Goal: Task Accomplishment & Management: Manage account settings

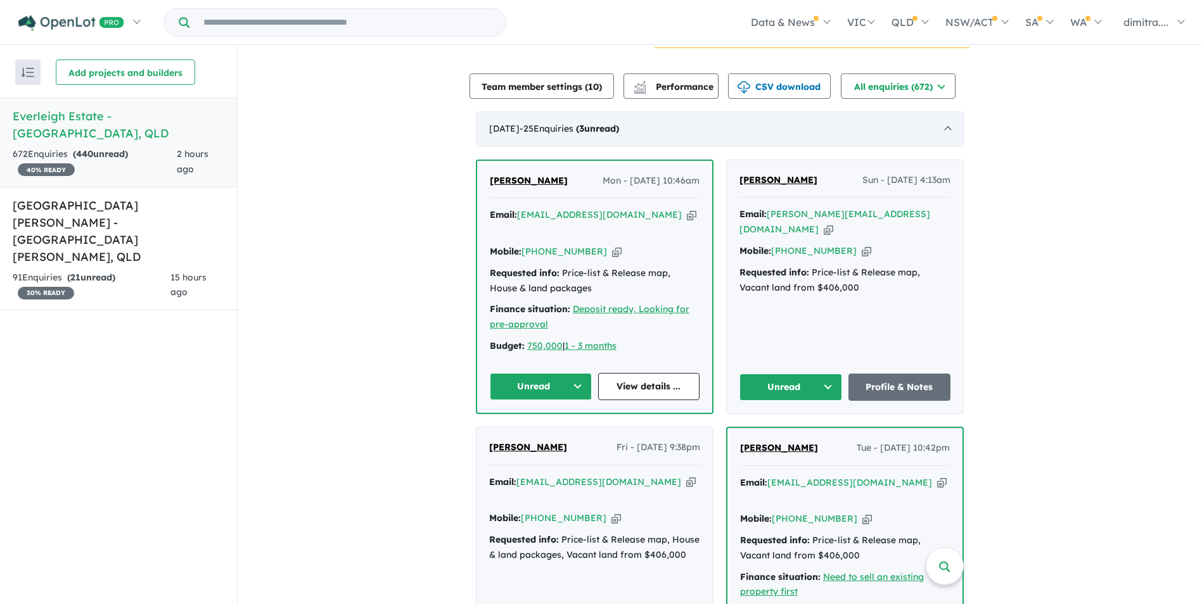
scroll to position [253, 0]
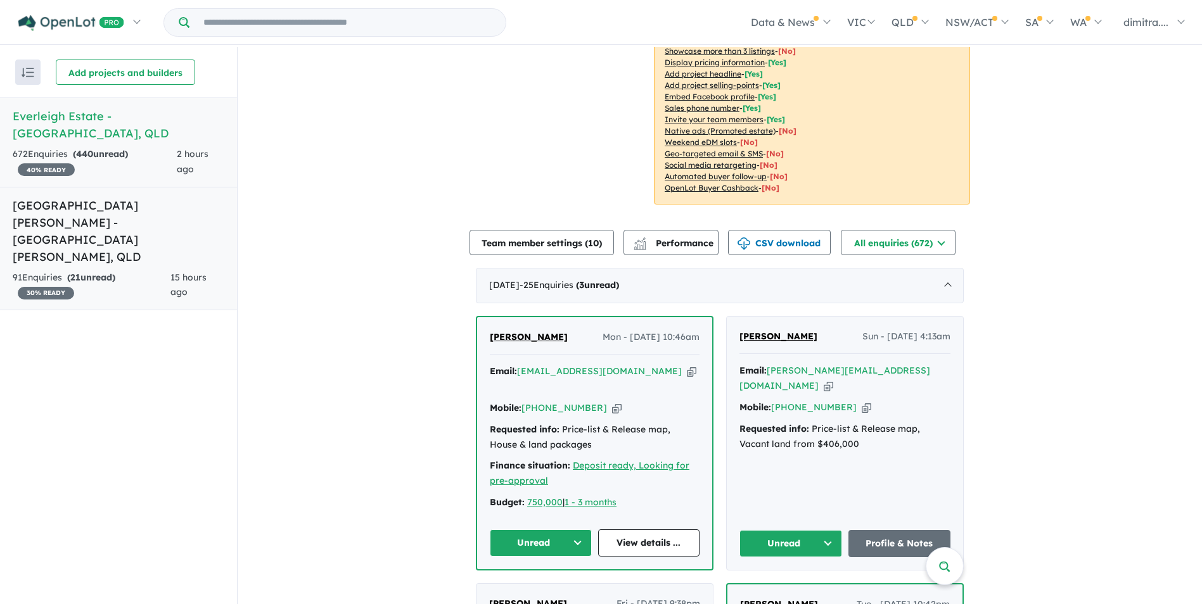
click at [98, 203] on h5 "Monarch Glen Estate - Monarch Glen , QLD" at bounding box center [119, 231] width 212 height 68
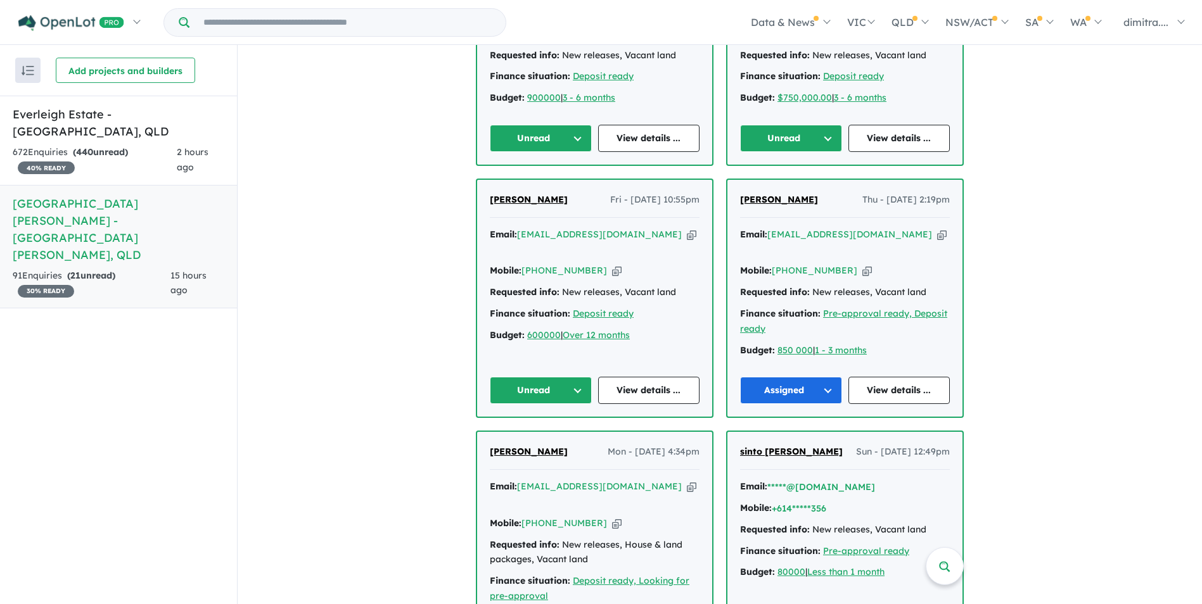
scroll to position [815, 0]
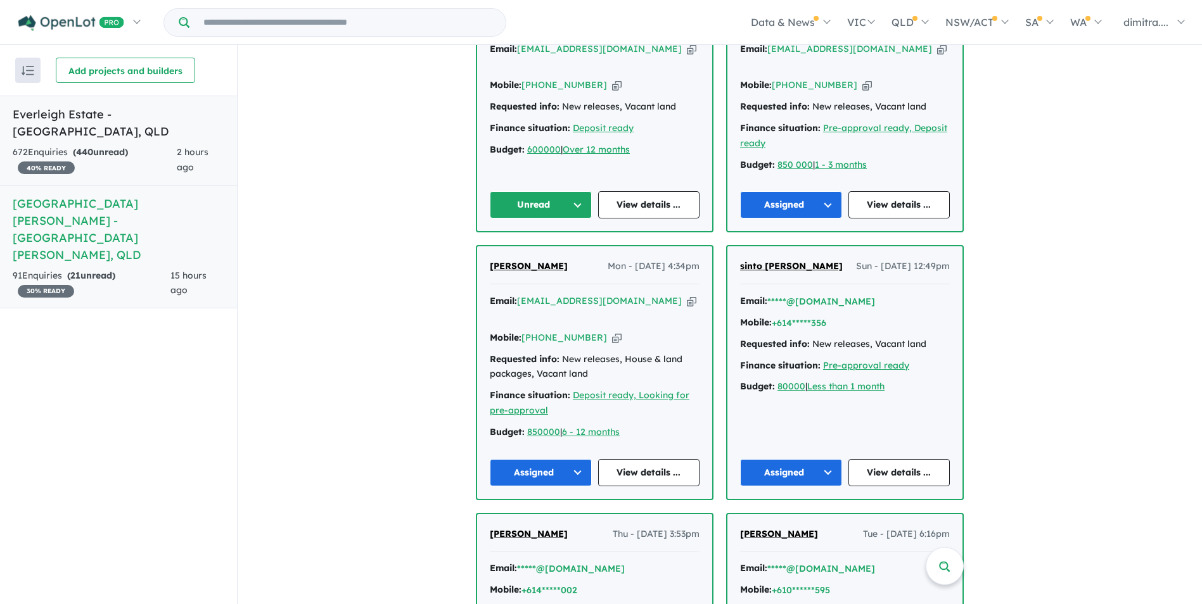
click at [186, 158] on div "2 hours ago" at bounding box center [201, 160] width 48 height 30
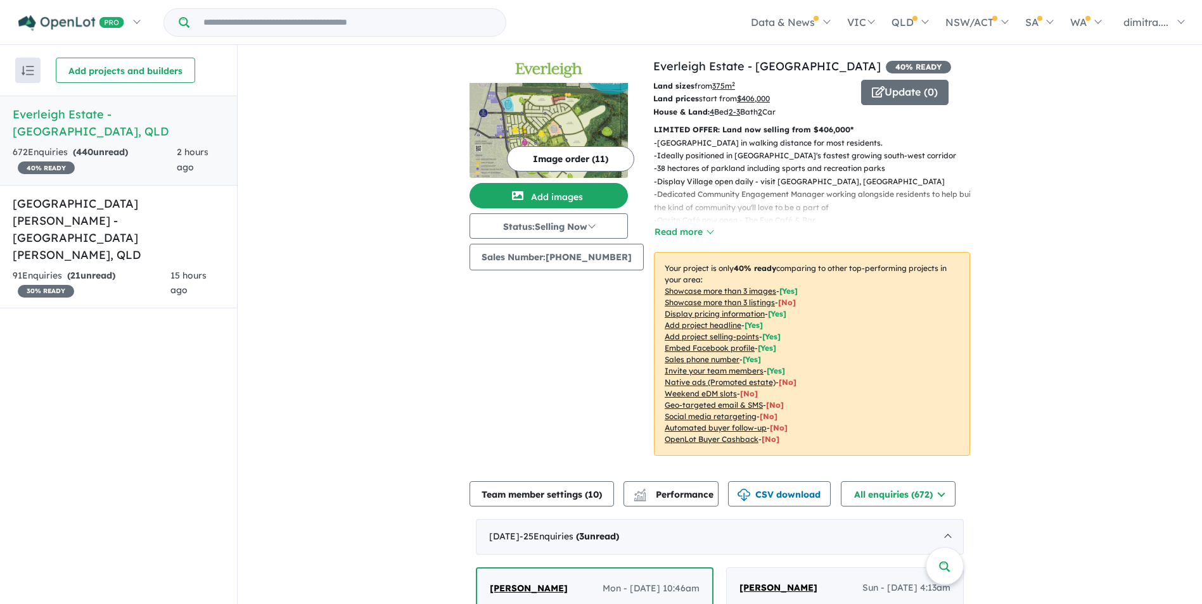
click at [114, 146] on strong "( 440 unread)" at bounding box center [100, 151] width 55 height 11
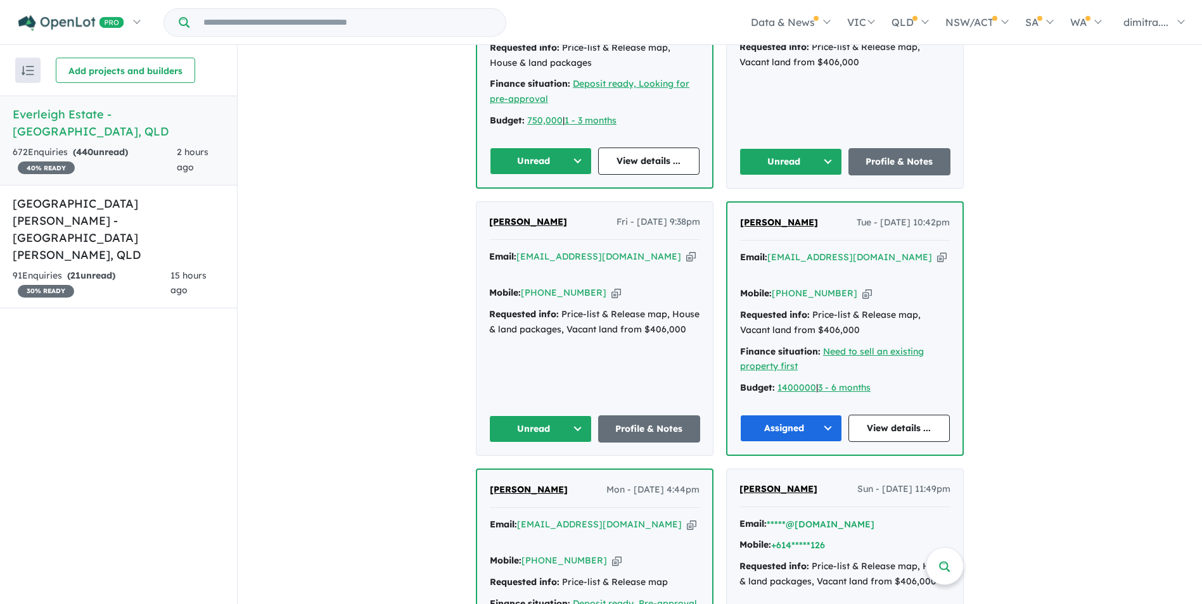
scroll to position [697, 0]
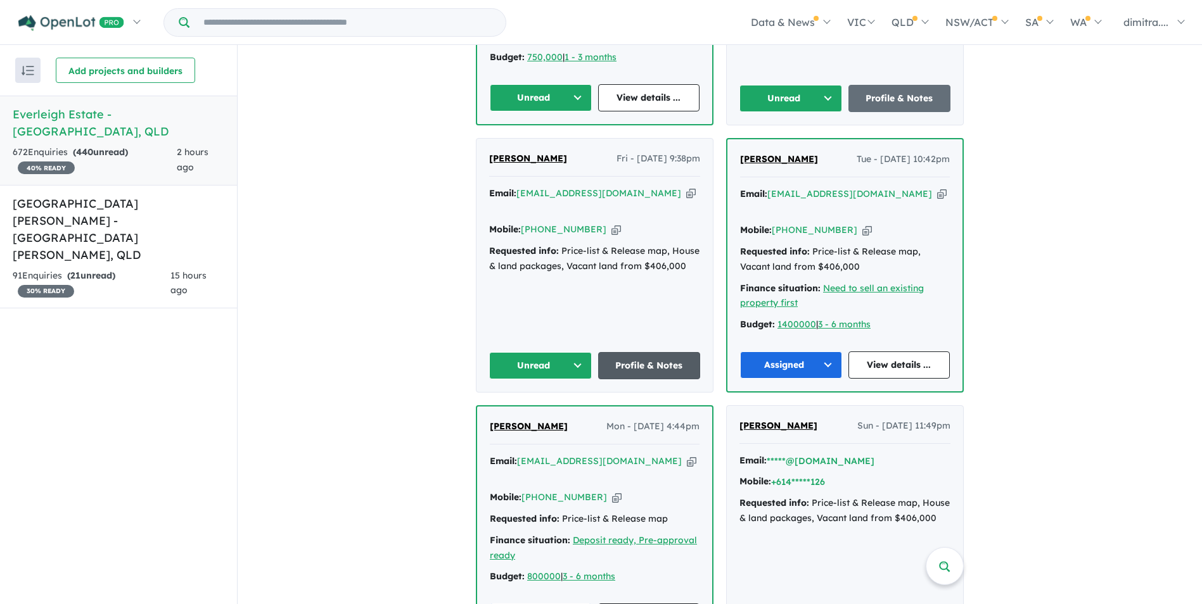
click at [657, 352] on link "Profile & Notes" at bounding box center [649, 365] width 103 height 27
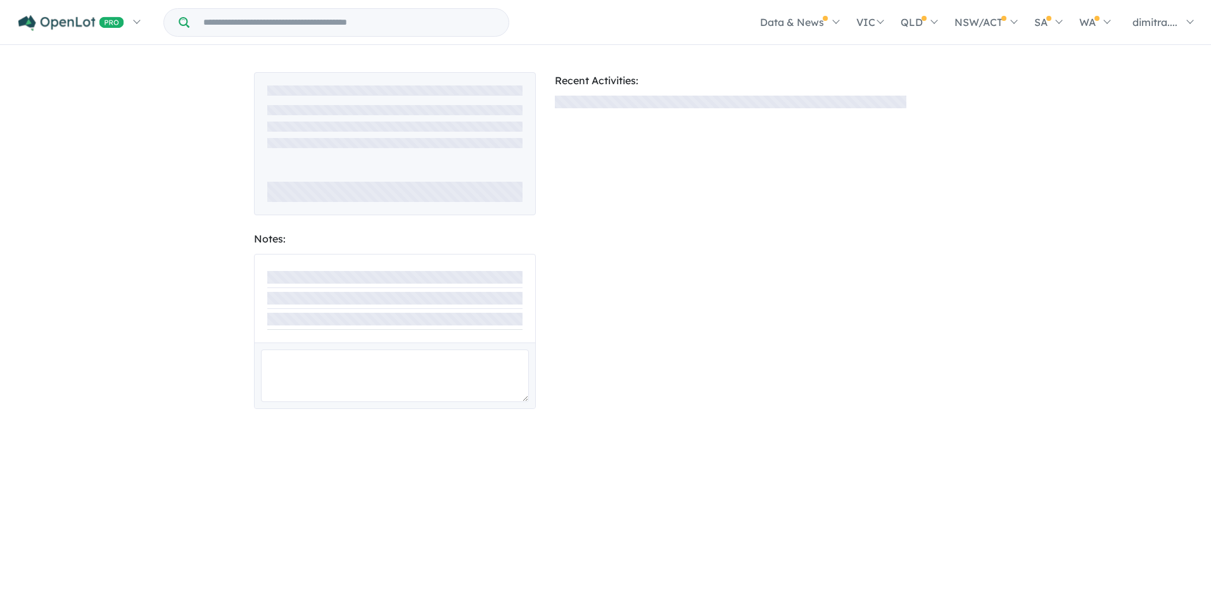
click at [160, 229] on div "Notes: Recent Activities:" at bounding box center [605, 234] width 1211 height 375
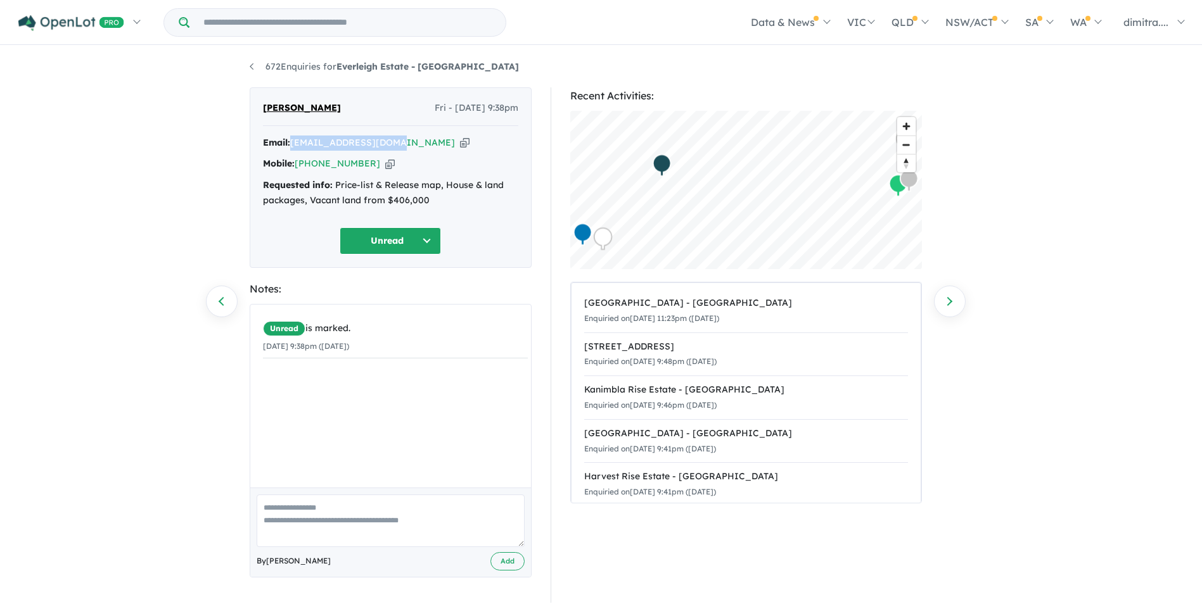
drag, startPoint x: 393, startPoint y: 141, endPoint x: 291, endPoint y: 143, distance: 101.4
click at [291, 143] on div "Email: eric841227@gmail.com Copied!" at bounding box center [390, 143] width 255 height 15
drag, startPoint x: 291, startPoint y: 143, endPoint x: 319, endPoint y: 145, distance: 27.9
copy div "[EMAIL_ADDRESS][DOMAIN_NAME]"
click at [373, 246] on button "Unread" at bounding box center [390, 240] width 101 height 27
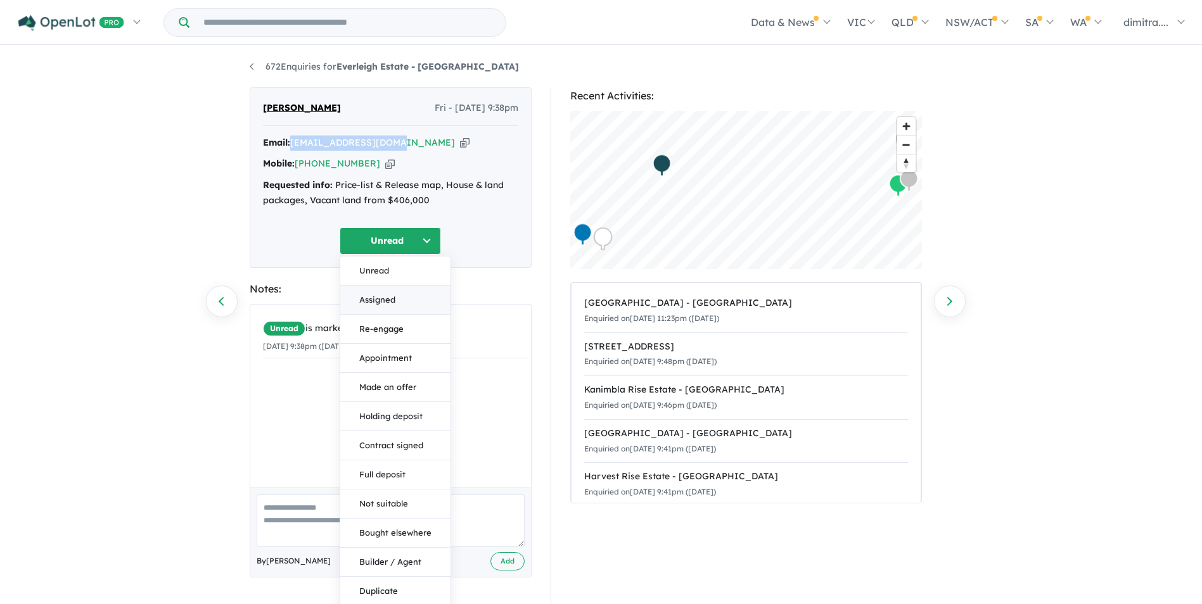
click at [398, 303] on button "Assigned" at bounding box center [395, 300] width 110 height 29
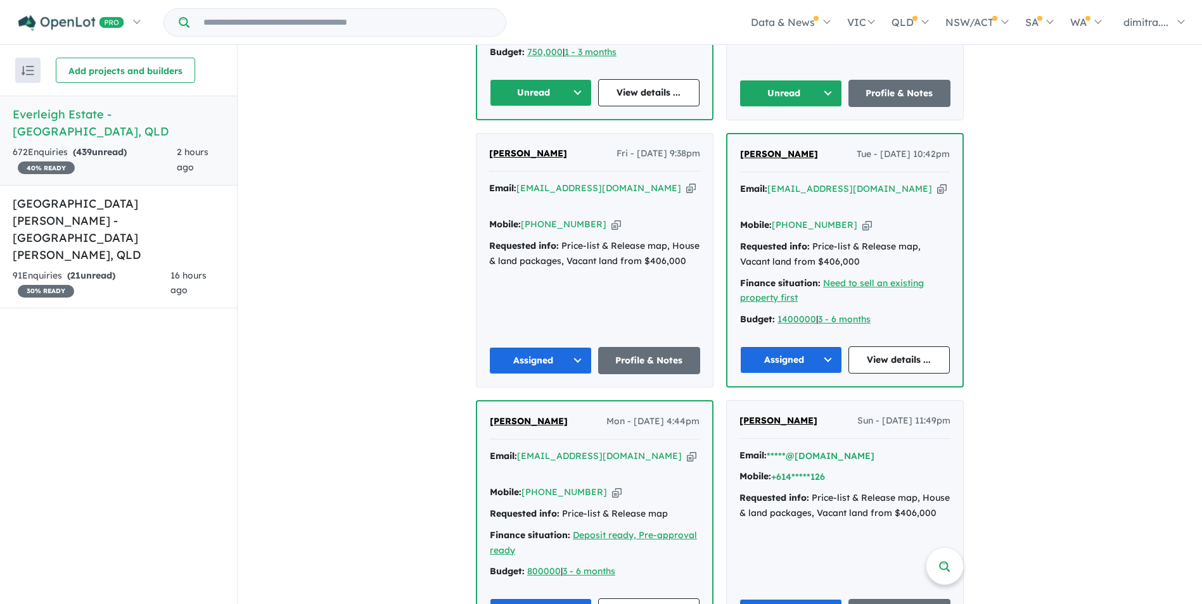
scroll to position [512, 0]
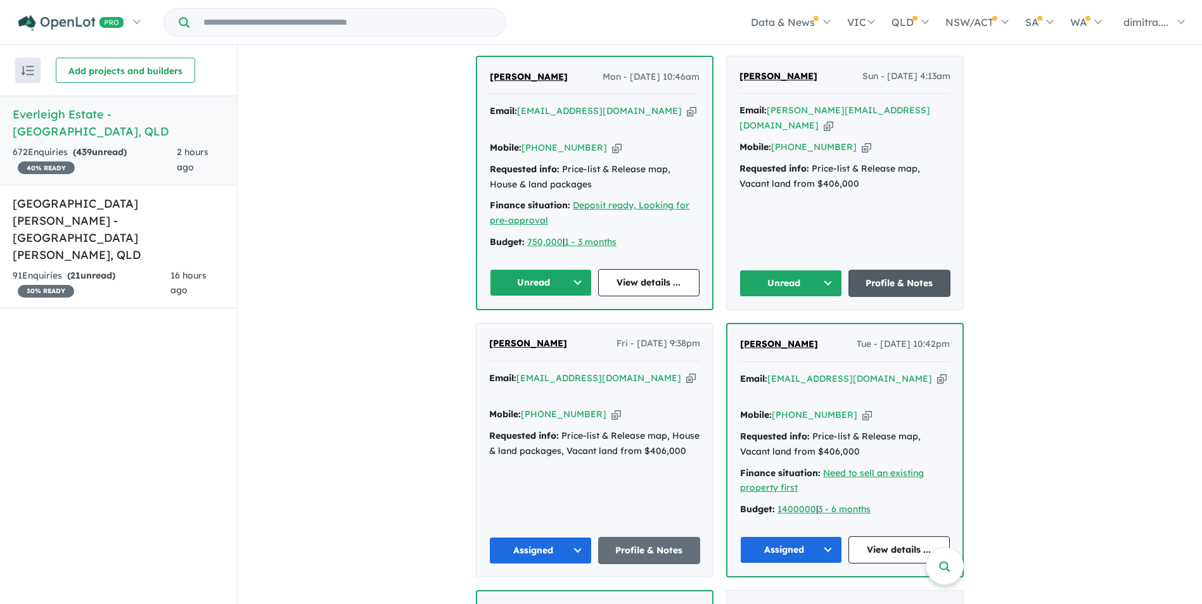
click at [870, 270] on link "Profile & Notes" at bounding box center [899, 283] width 103 height 27
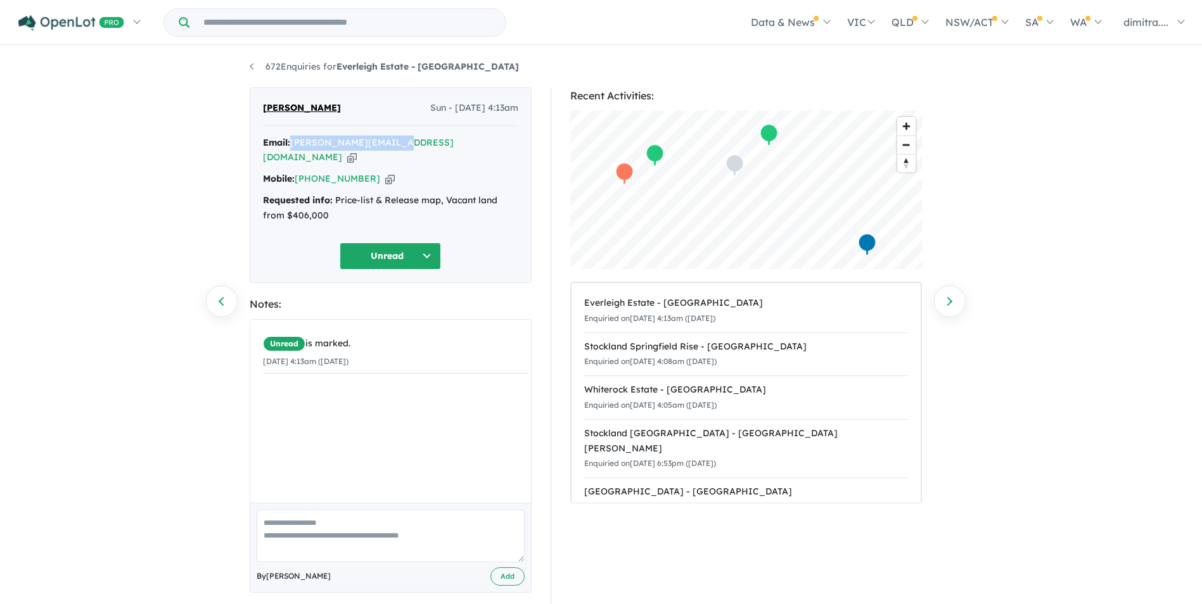
drag, startPoint x: 292, startPoint y: 139, endPoint x: 399, endPoint y: 139, distance: 107.0
click at [399, 139] on div "Email: bhan.jana11@gmail.com Copied!" at bounding box center [390, 151] width 255 height 30
drag, startPoint x: 399, startPoint y: 139, endPoint x: 386, endPoint y: 144, distance: 13.6
copy a%20Everleigh%20Estate%20-%20Greenbank"] "[PERSON_NAME][EMAIL_ADDRESS][DOMAIN_NAME]"
drag, startPoint x: 366, startPoint y: 160, endPoint x: 298, endPoint y: 165, distance: 68.6
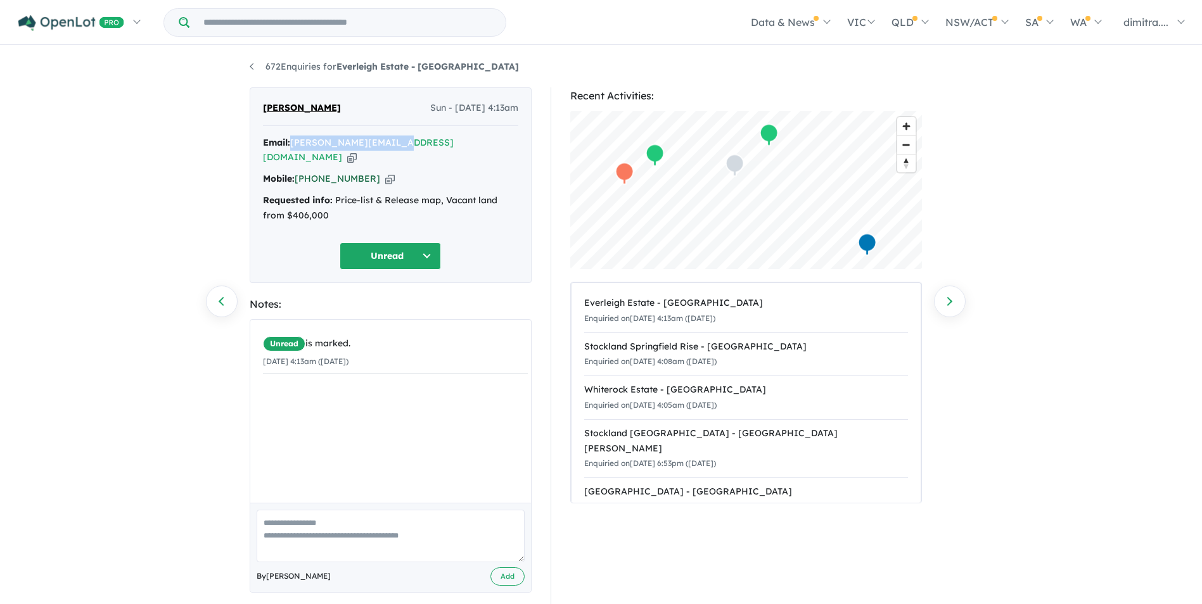
click at [298, 172] on div "Mobile: +61 421 944 246 Copied!" at bounding box center [390, 179] width 255 height 15
drag, startPoint x: 298, startPoint y: 165, endPoint x: 312, endPoint y: 160, distance: 14.8
copy link "[PHONE_NUMBER]"
drag, startPoint x: 357, startPoint y: 108, endPoint x: 263, endPoint y: 110, distance: 93.8
click at [263, 110] on div "Janardan Bhandari Sun - 28/09/2025, 4:13am" at bounding box center [390, 113] width 255 height 25
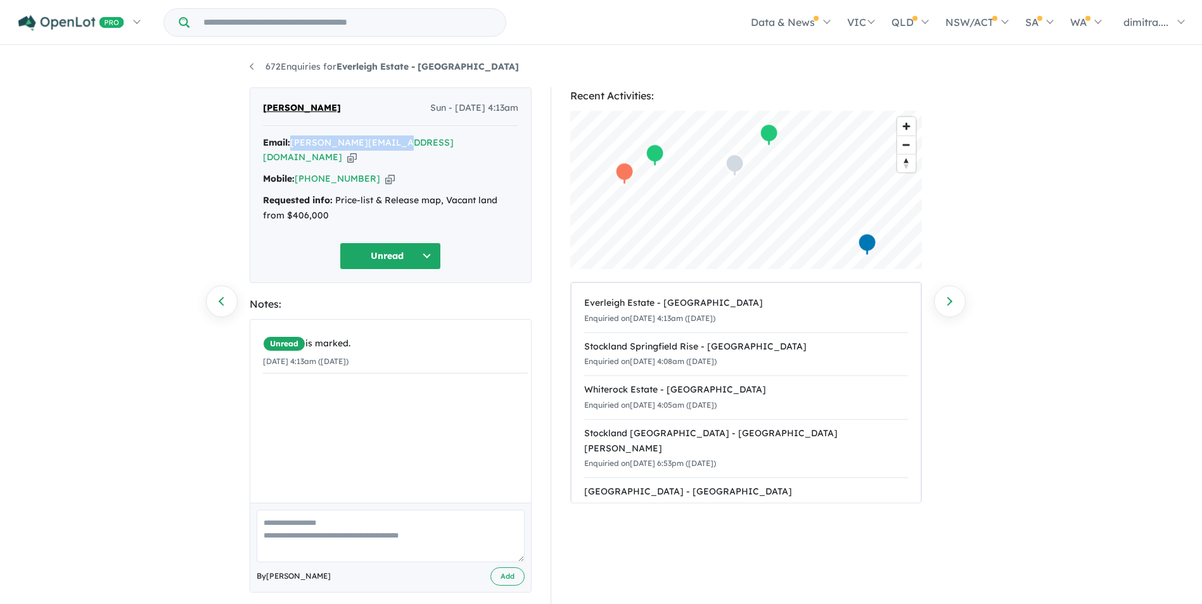
drag, startPoint x: 263, startPoint y: 110, endPoint x: 286, endPoint y: 106, distance: 23.7
copy span "[PERSON_NAME]"
click at [373, 243] on button "Unread" at bounding box center [390, 256] width 101 height 27
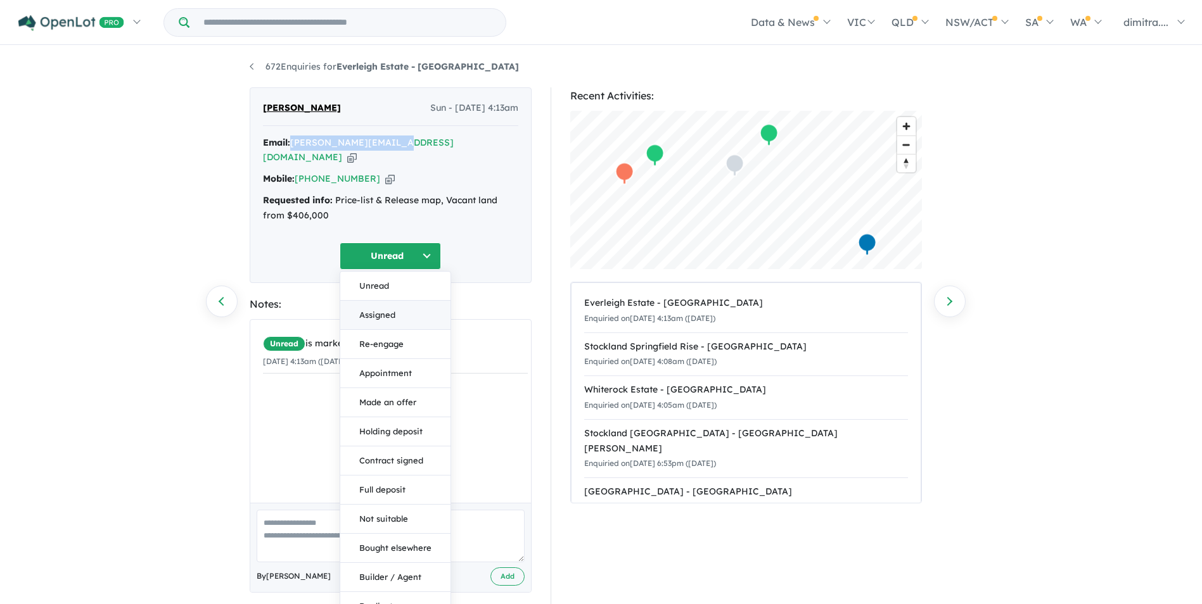
click at [389, 301] on button "Assigned" at bounding box center [395, 315] width 110 height 29
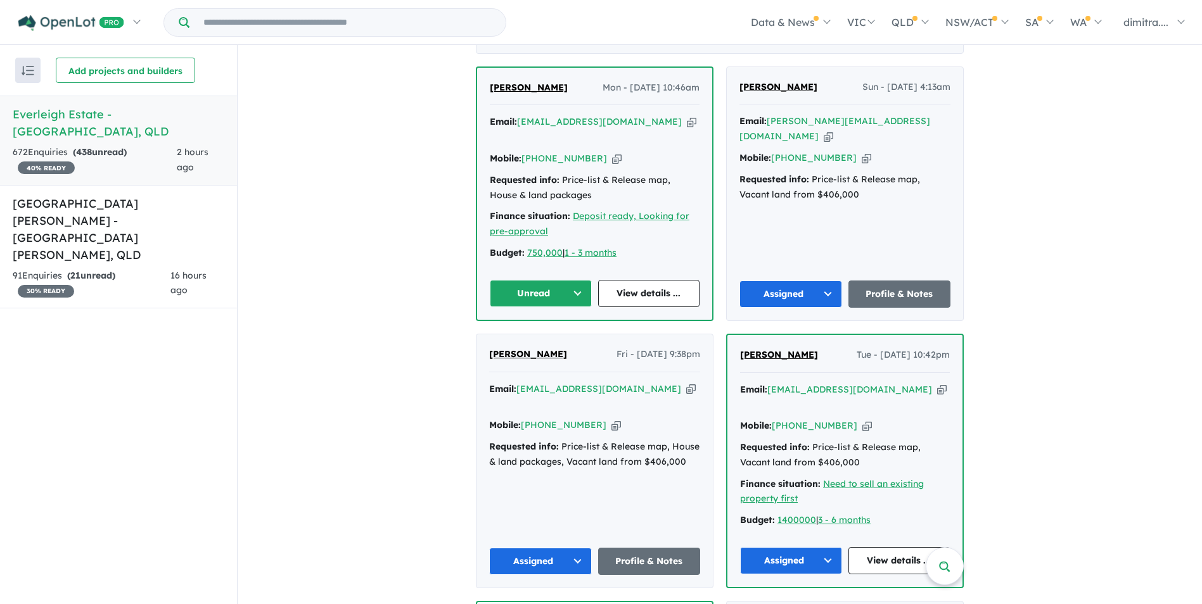
scroll to position [507, 0]
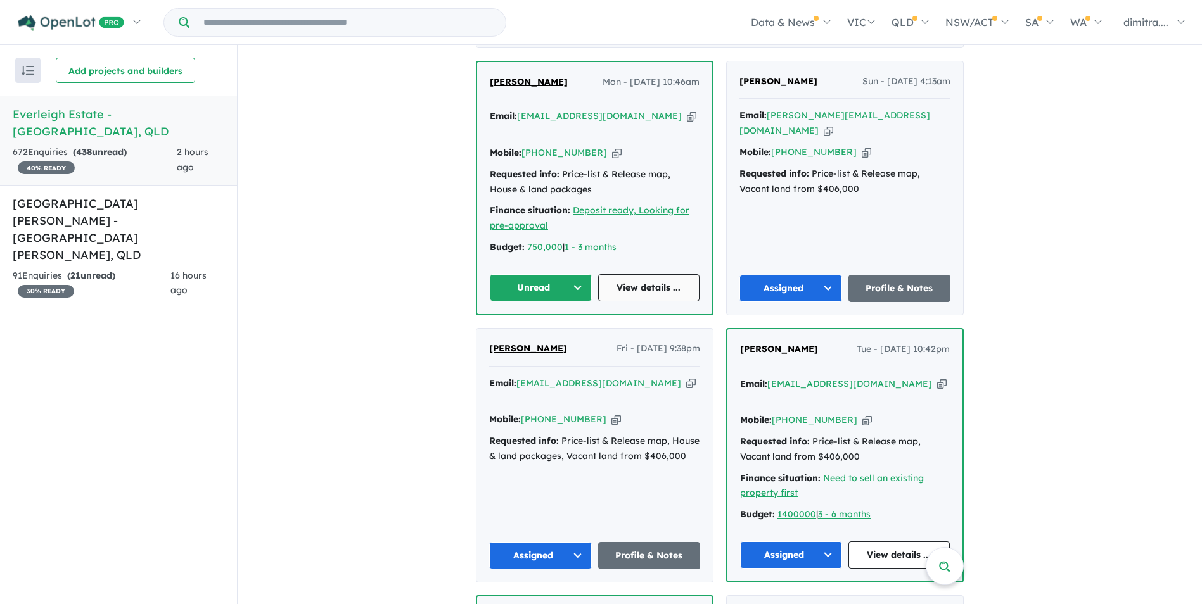
click at [626, 278] on link "View details ..." at bounding box center [649, 287] width 102 height 27
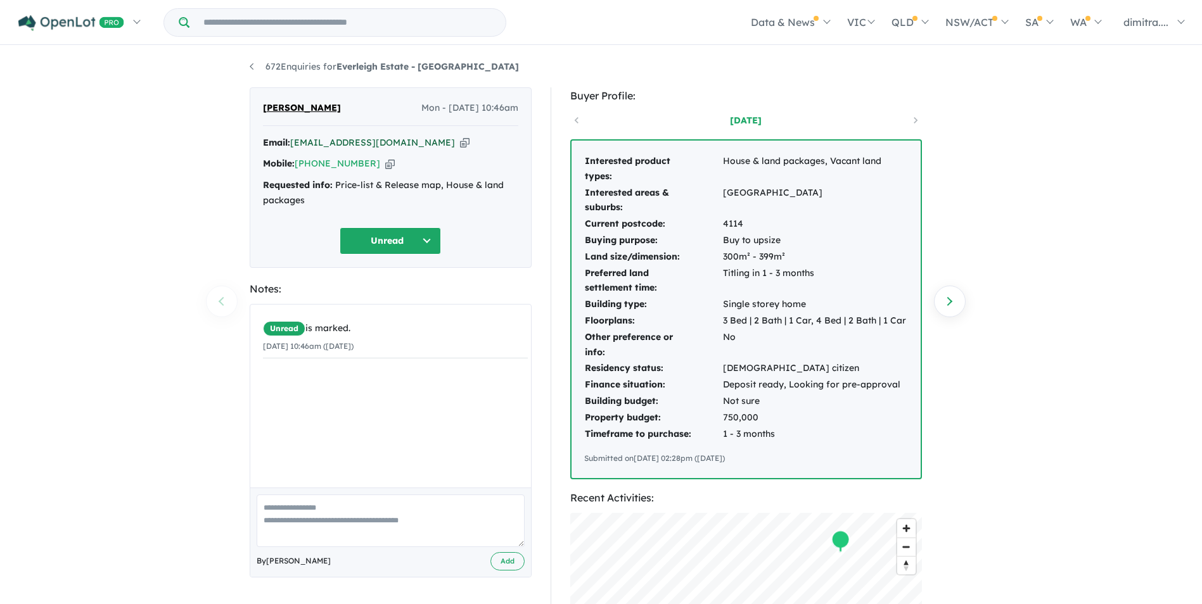
drag, startPoint x: 386, startPoint y: 141, endPoint x: 310, endPoint y: 139, distance: 75.4
click at [311, 139] on div "Email: chendu.4@gmail.com Copied!" at bounding box center [390, 143] width 255 height 15
drag, startPoint x: 291, startPoint y: 139, endPoint x: 388, endPoint y: 142, distance: 97.6
click at [388, 142] on div "Email: chendu.4@gmail.com Copied!" at bounding box center [390, 143] width 255 height 15
drag, startPoint x: 388, startPoint y: 142, endPoint x: 474, endPoint y: 156, distance: 87.3
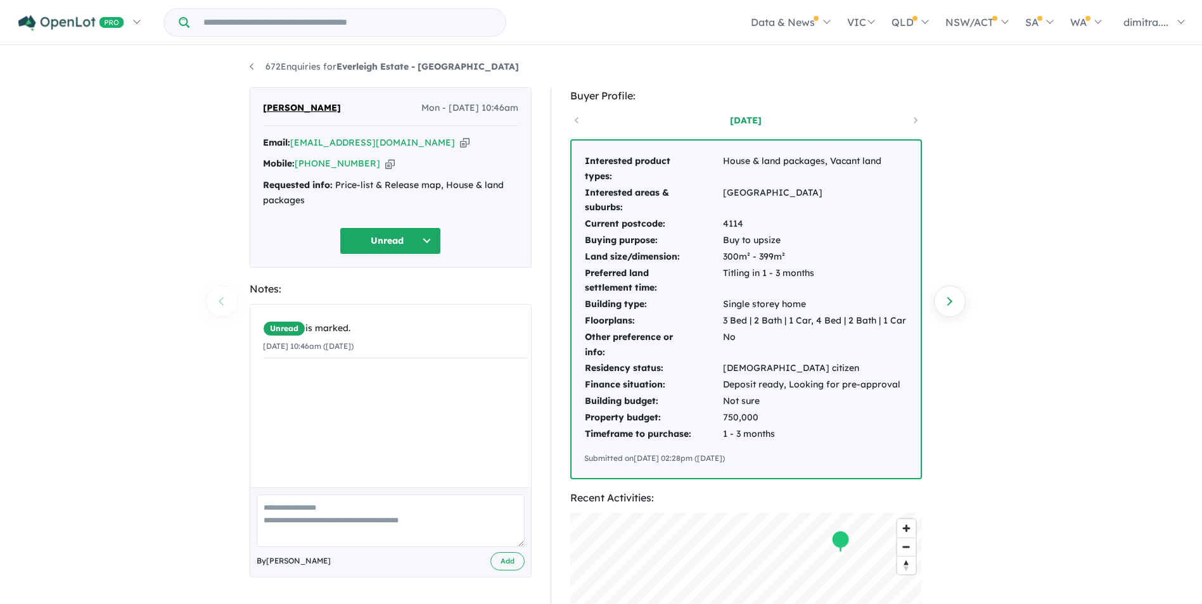
click at [476, 155] on div "Email: chendu.4@gmail.com Copied! Mobile: +61 435 536 261 Copied! Requested inf…" at bounding box center [390, 175] width 255 height 79
drag, startPoint x: 386, startPoint y: 143, endPoint x: 294, endPoint y: 145, distance: 92.5
click at [294, 145] on div "Email: chendu.4@gmail.com Copied!" at bounding box center [390, 143] width 255 height 15
drag, startPoint x: 294, startPoint y: 145, endPoint x: 317, endPoint y: 141, distance: 23.7
copy a%20Everleigh%20Estate%20-%20Greenbank"] "chendu.4@gmail.com"
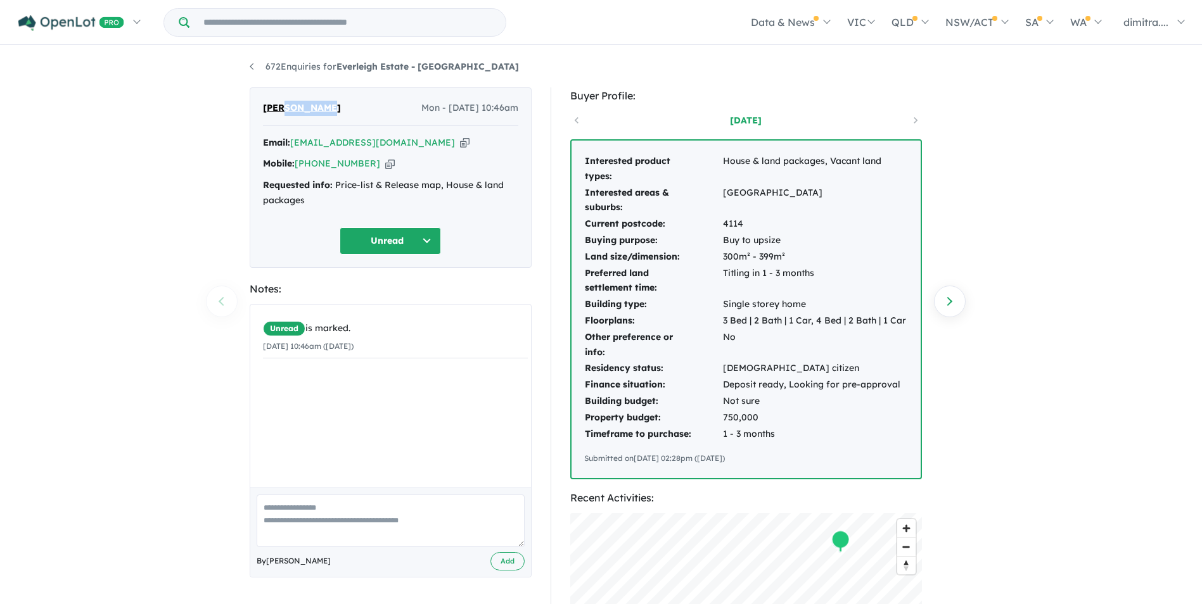
drag, startPoint x: 319, startPoint y: 107, endPoint x: 279, endPoint y: 105, distance: 39.3
click at [279, 105] on div "Sri Koritala Mon - 29/09/2025, 10:46am" at bounding box center [390, 113] width 255 height 25
drag, startPoint x: 279, startPoint y: 105, endPoint x: 298, endPoint y: 105, distance: 18.4
copy span "Koritala"
click at [393, 243] on button "Unread" at bounding box center [390, 240] width 101 height 27
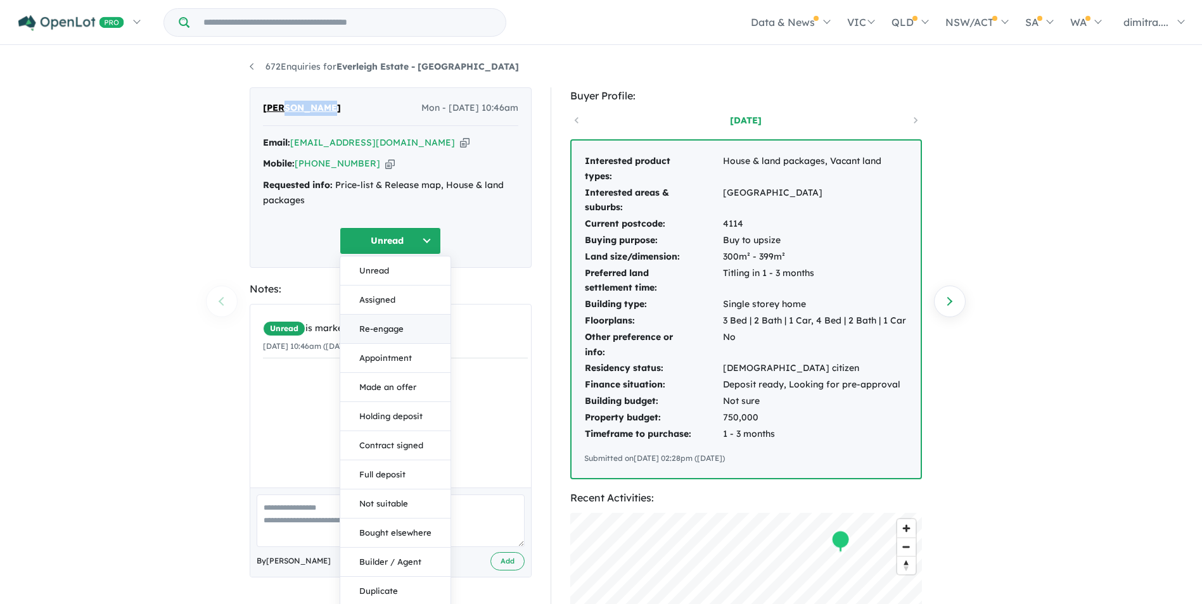
click at [396, 329] on button "Re-engage" at bounding box center [395, 329] width 110 height 29
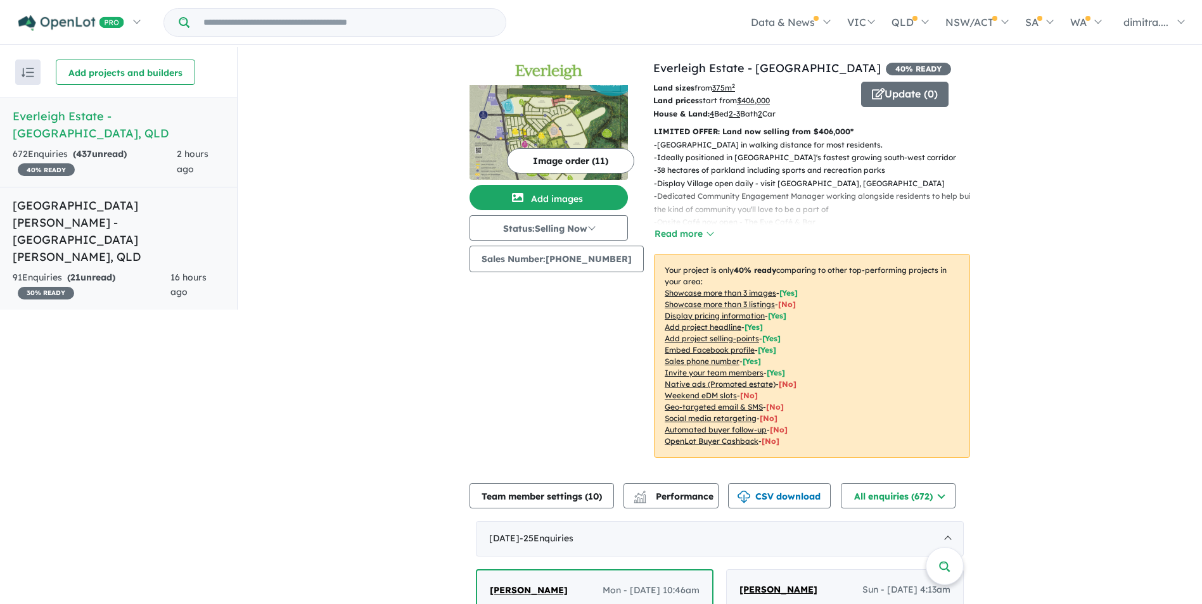
click at [133, 270] on div "91 Enquir ies ( 21 unread) 30 % READY" at bounding box center [92, 285] width 158 height 30
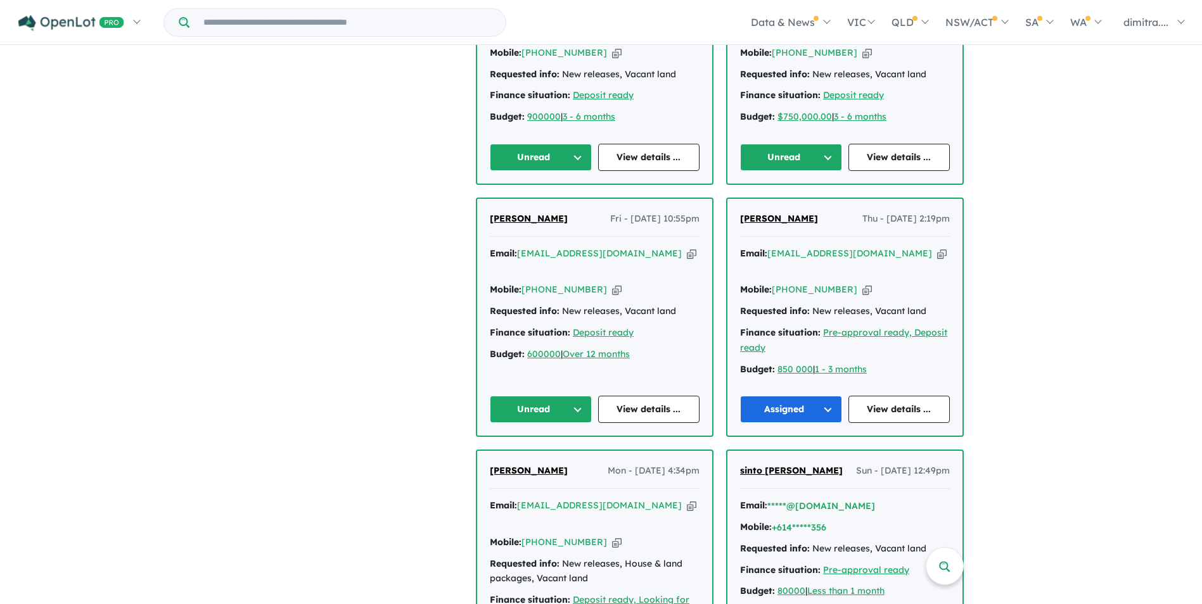
scroll to position [627, 0]
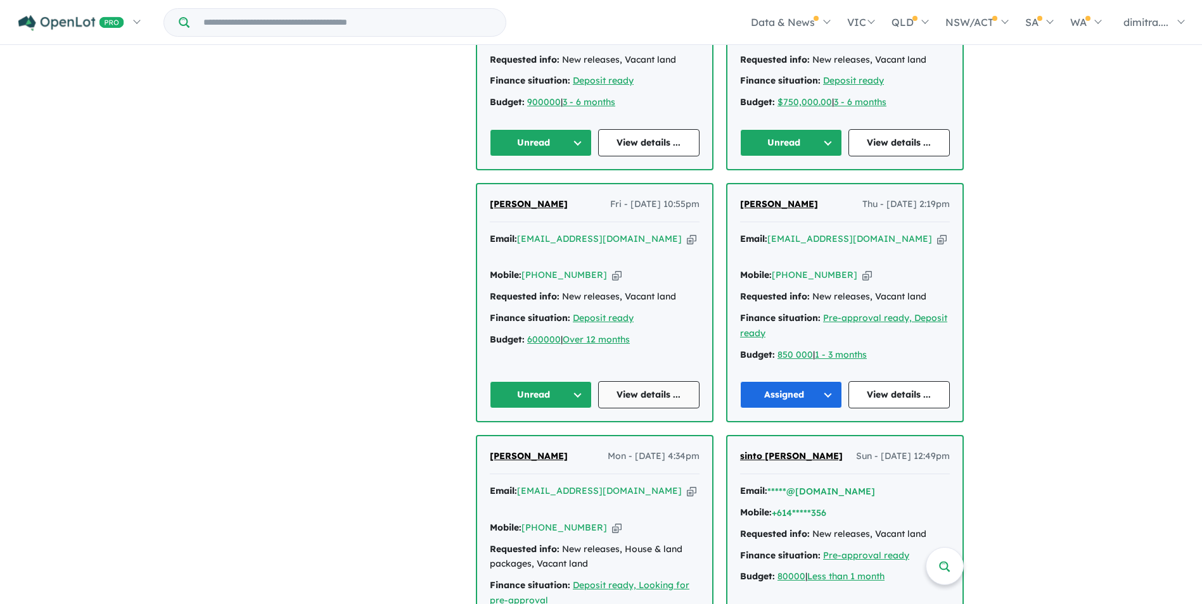
click at [652, 381] on link "View details ..." at bounding box center [649, 394] width 102 height 27
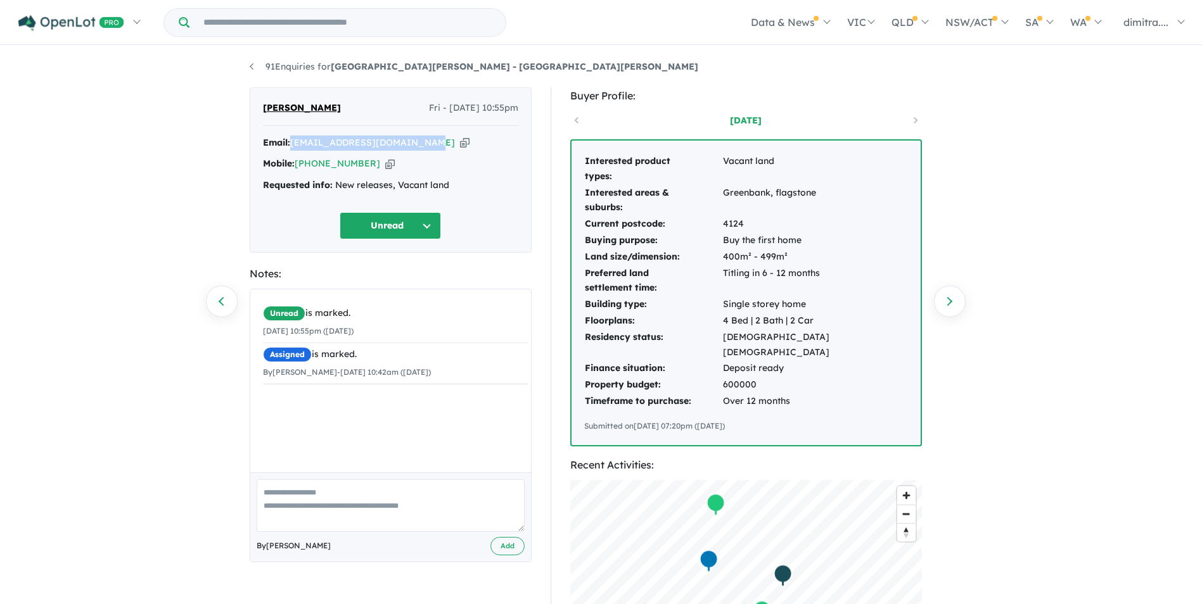
drag, startPoint x: 291, startPoint y: 138, endPoint x: 421, endPoint y: 143, distance: 129.9
click at [421, 143] on div "Email: sarahbartosiak@hotmail.com Copied!" at bounding box center [390, 143] width 255 height 15
drag, startPoint x: 421, startPoint y: 143, endPoint x: 402, endPoint y: 142, distance: 19.0
copy div "[EMAIL_ADDRESS][DOMAIN_NAME]"
click at [373, 227] on button "Unread" at bounding box center [390, 225] width 101 height 27
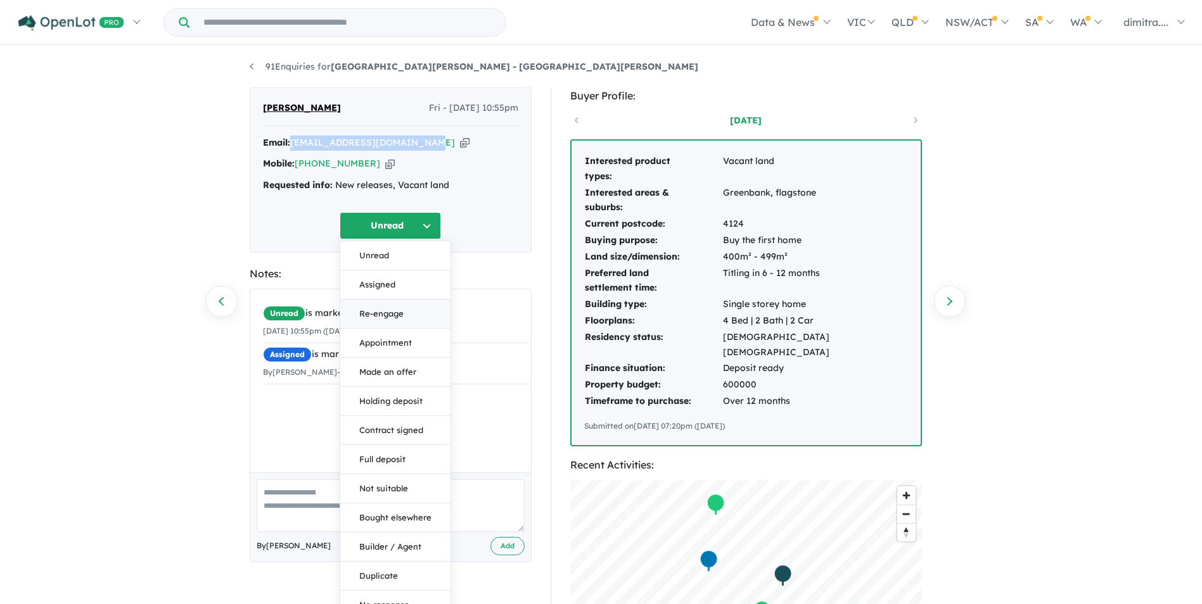
click at [386, 315] on button "Re-engage" at bounding box center [395, 314] width 110 height 29
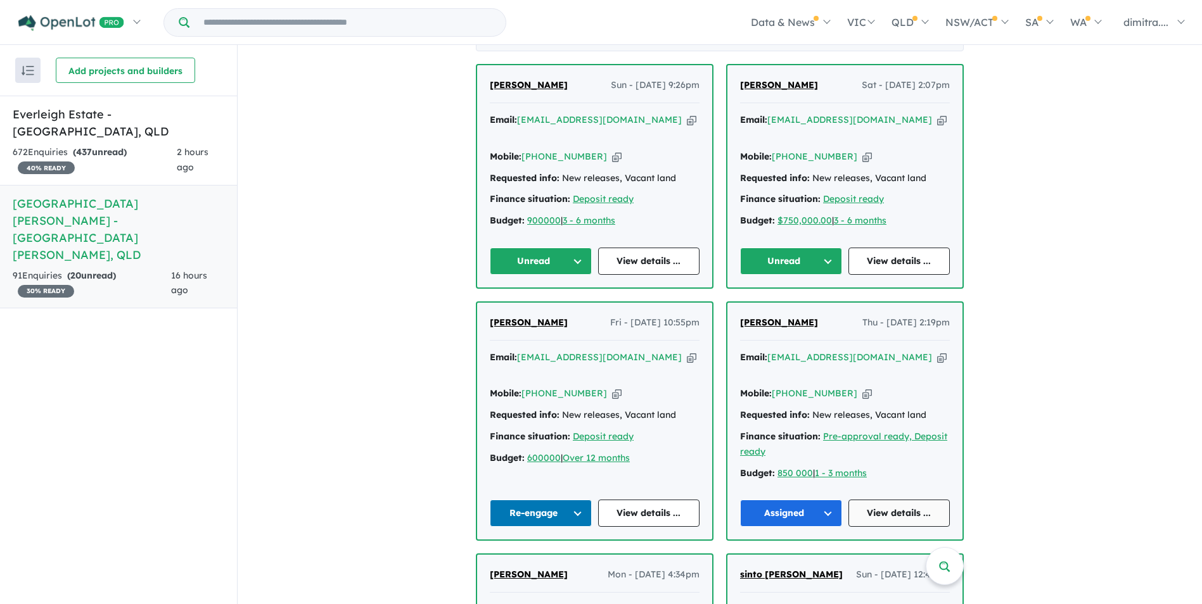
scroll to position [380, 0]
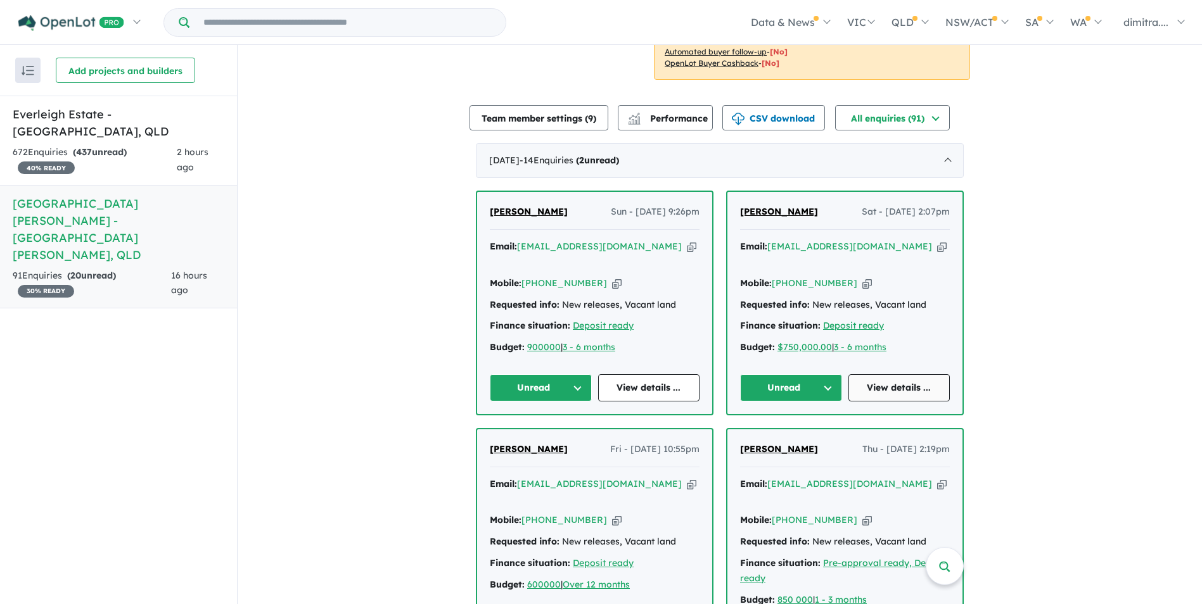
click at [894, 374] on link "View details ..." at bounding box center [899, 387] width 102 height 27
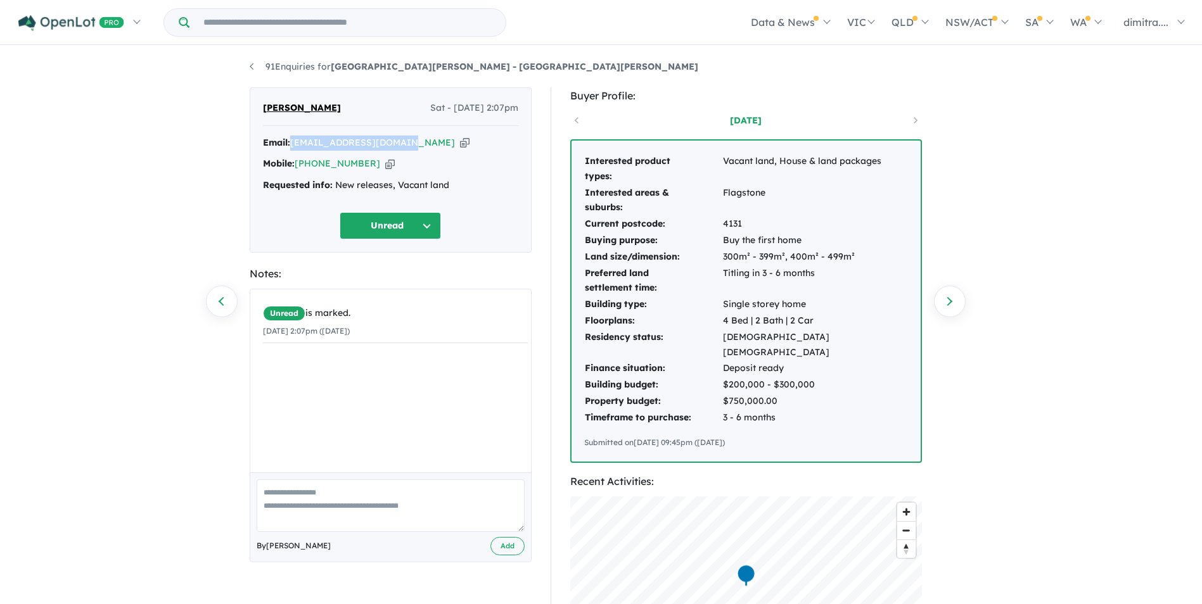
drag, startPoint x: 400, startPoint y: 143, endPoint x: 293, endPoint y: 146, distance: 107.1
click at [293, 146] on div "Email: ctannahill81@gmail.com Copied!" at bounding box center [390, 143] width 255 height 15
drag, startPoint x: 293, startPoint y: 146, endPoint x: 324, endPoint y: 141, distance: 31.4
copy a%20Monarch%20Glen%20Estate%20-%20Monarch%20Glen"] "[EMAIL_ADDRESS][DOMAIN_NAME]"
click at [379, 216] on button "Unread" at bounding box center [390, 225] width 101 height 27
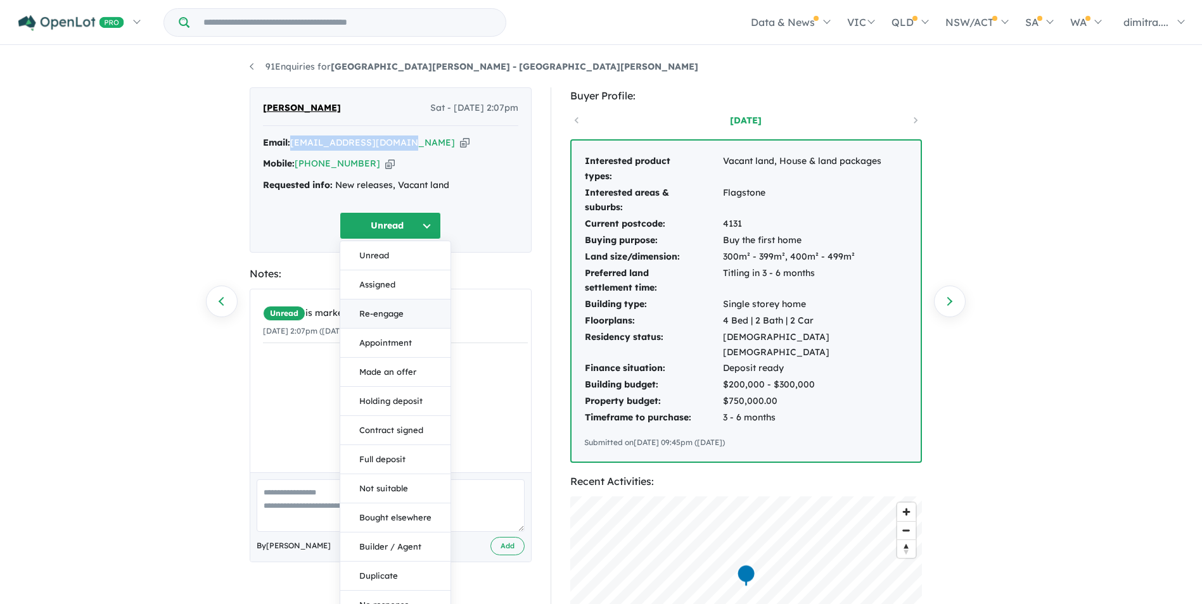
click at [402, 308] on button "Re-engage" at bounding box center [395, 314] width 110 height 29
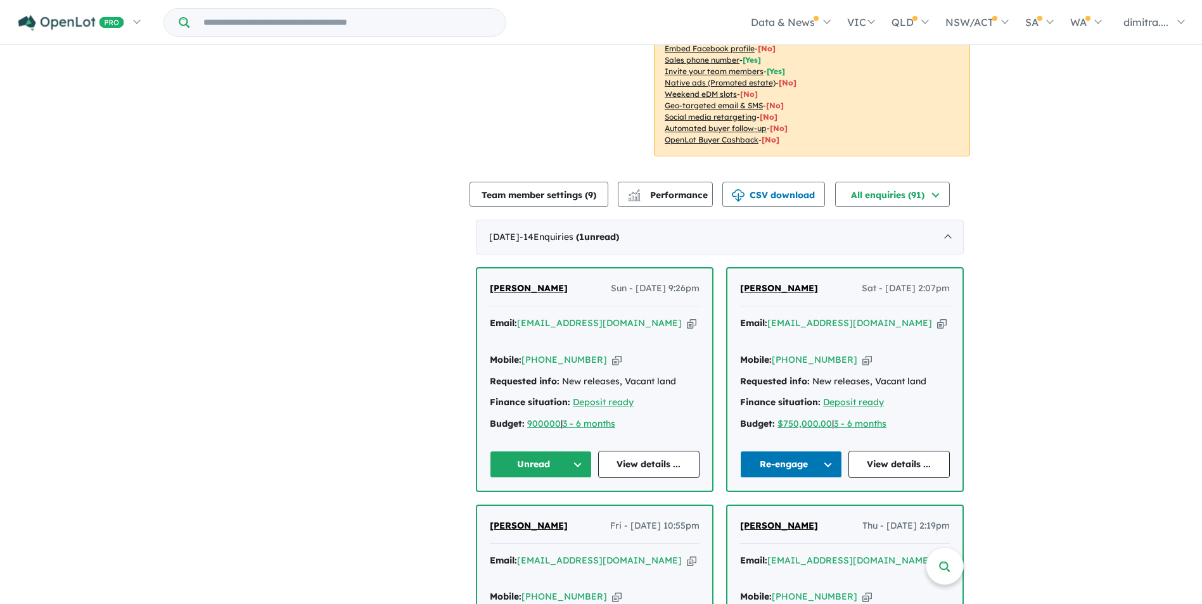
scroll to position [507, 0]
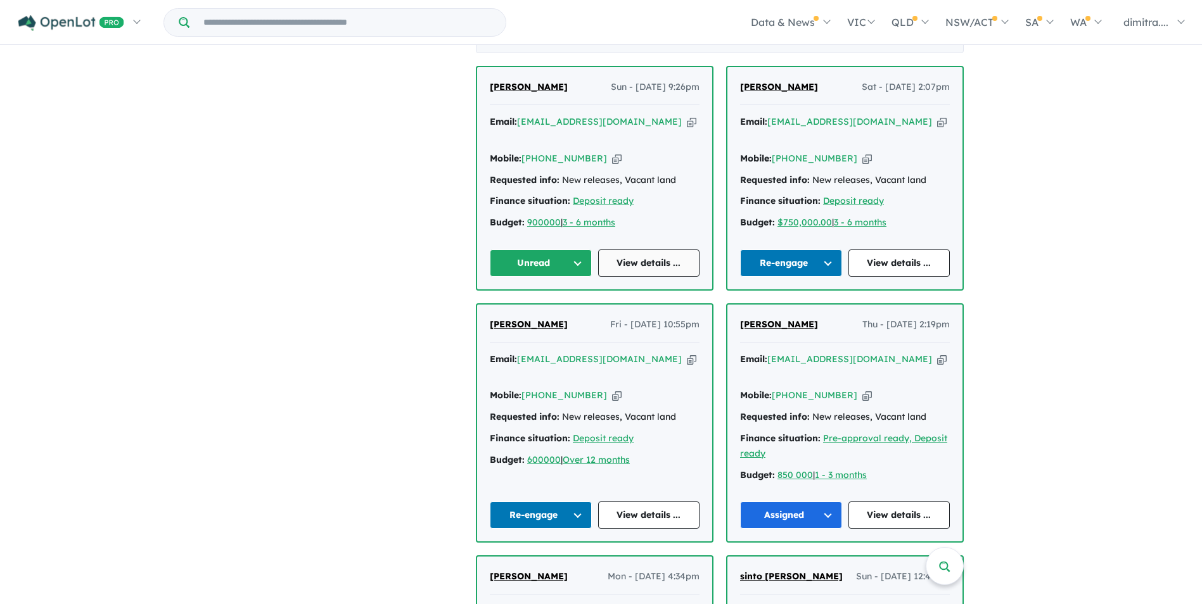
click at [642, 250] on link "View details ..." at bounding box center [649, 263] width 102 height 27
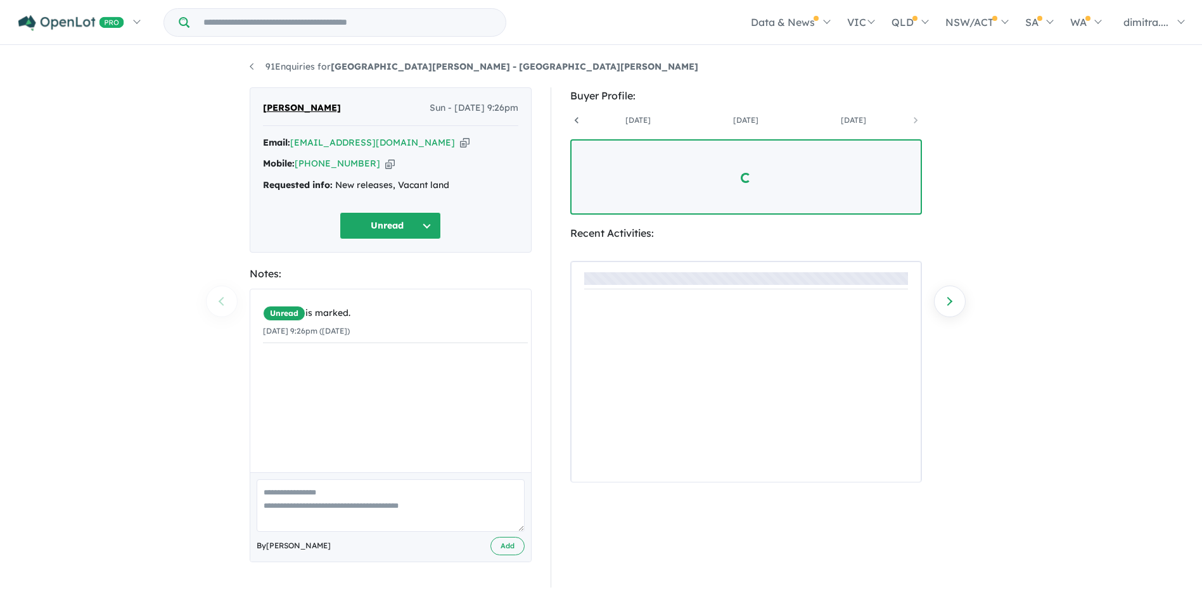
scroll to position [0, 202]
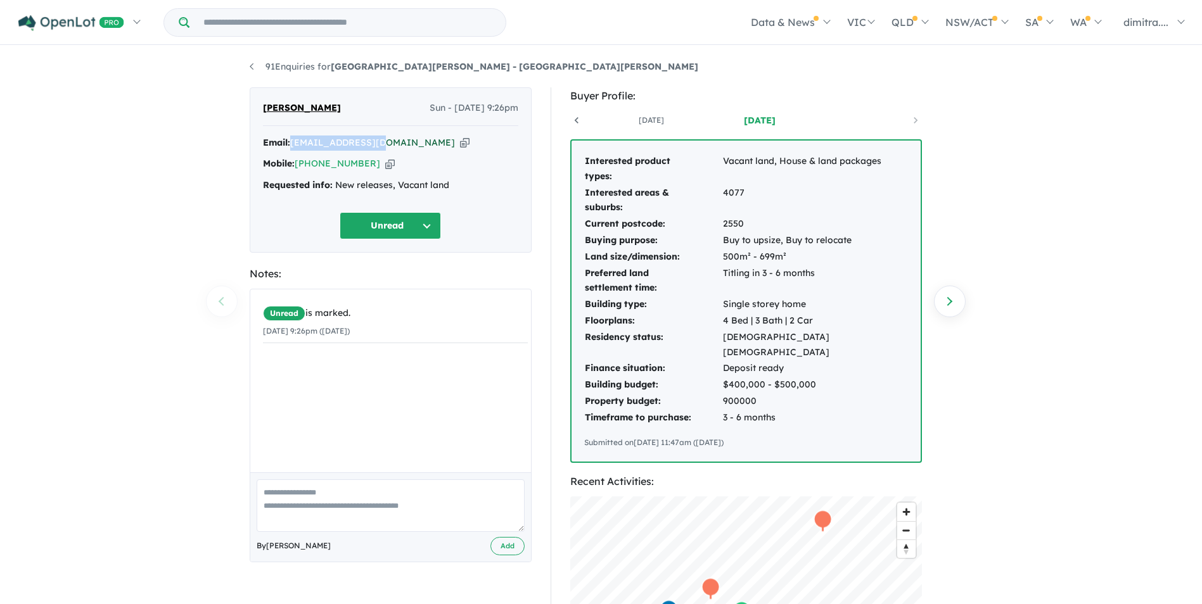
drag, startPoint x: 381, startPoint y: 142, endPoint x: 294, endPoint y: 140, distance: 86.8
click at [294, 140] on div "Email: binu768@gmail.com Copied!" at bounding box center [390, 143] width 255 height 15
drag, startPoint x: 294, startPoint y: 140, endPoint x: 309, endPoint y: 139, distance: 15.2
copy a%20Monarch%20Glen%20Estate%20-%20Monarch%20Glen"] "binu768@gmail.com"
drag, startPoint x: 365, startPoint y: 163, endPoint x: 297, endPoint y: 165, distance: 68.4
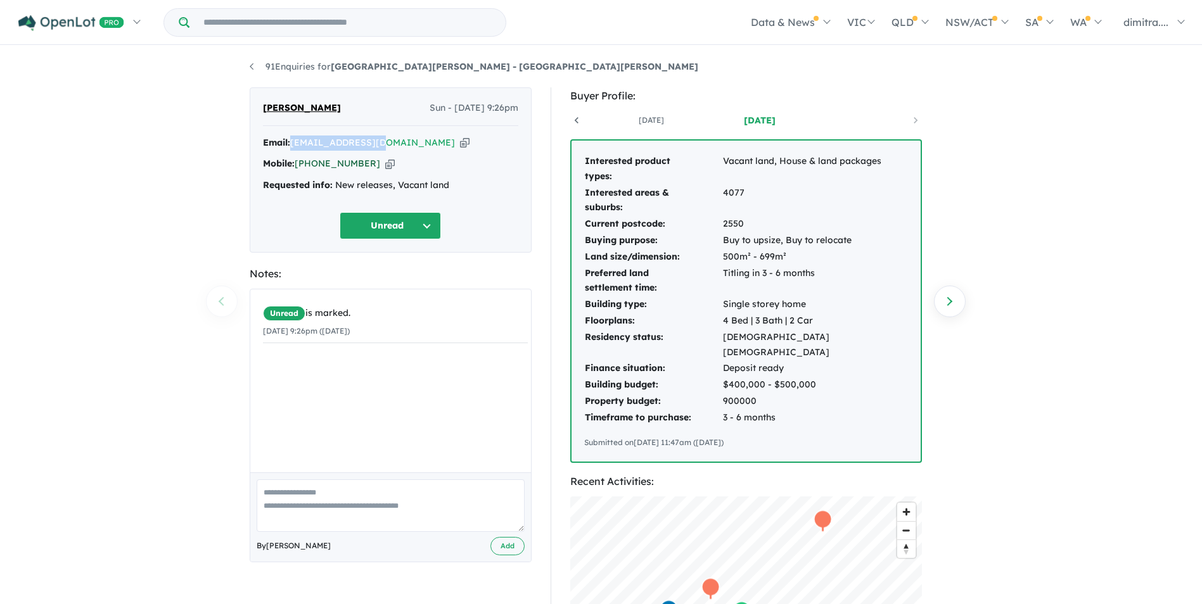
click at [297, 165] on div "Mobile: +61 470 251 946 Copied!" at bounding box center [390, 163] width 255 height 15
drag, startPoint x: 297, startPoint y: 165, endPoint x: 311, endPoint y: 163, distance: 14.1
copy link "[PHONE_NUMBER]"
drag, startPoint x: 292, startPoint y: 108, endPoint x: 254, endPoint y: 103, distance: 38.3
click at [254, 103] on div "Binu John Sun - 28/09/2025, 9:26pm Email: binu768@gmail.com Copied! Mobile: +61…" at bounding box center [391, 169] width 282 height 165
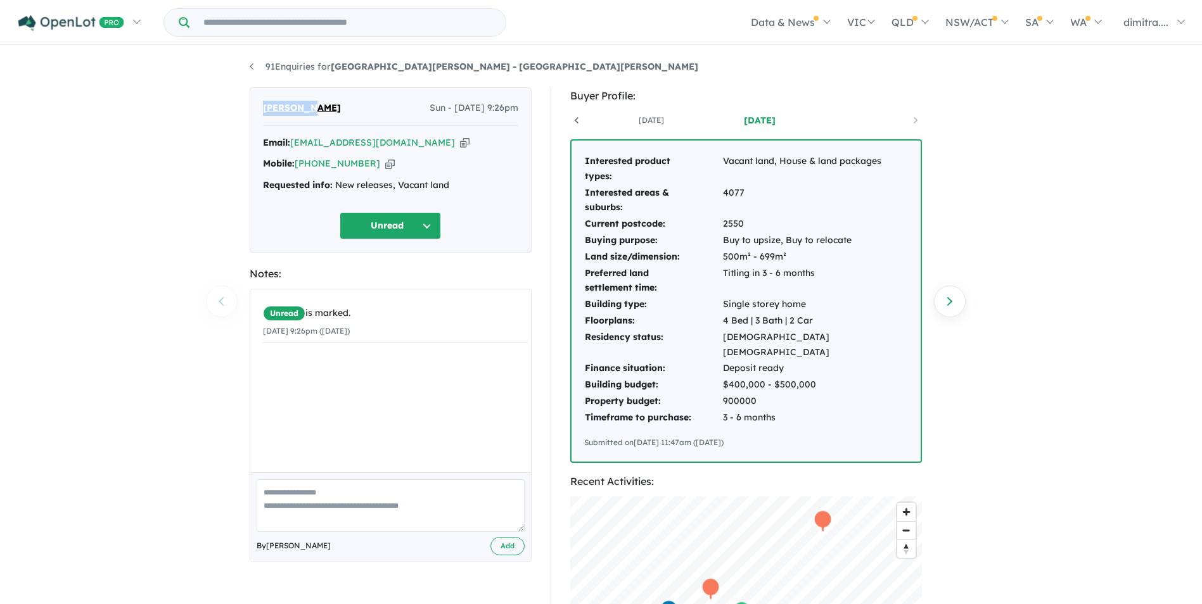
drag, startPoint x: 254, startPoint y: 103, endPoint x: 272, endPoint y: 105, distance: 17.8
copy span "[PERSON_NAME]"
click at [409, 222] on button "Unread" at bounding box center [390, 225] width 101 height 27
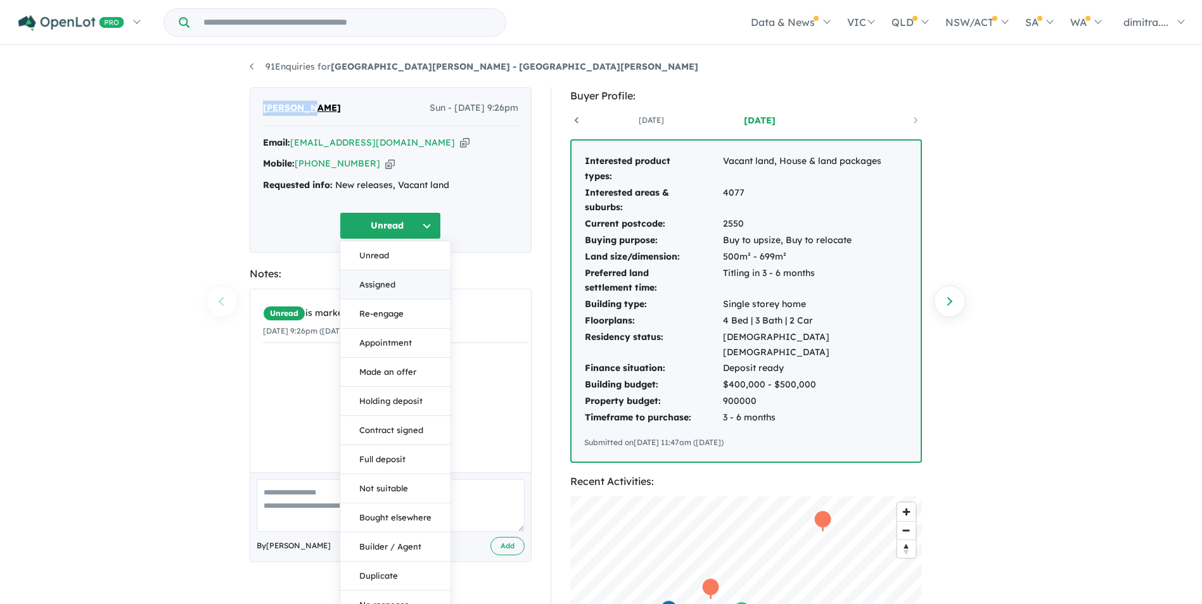
click at [393, 289] on button "Assigned" at bounding box center [395, 284] width 110 height 29
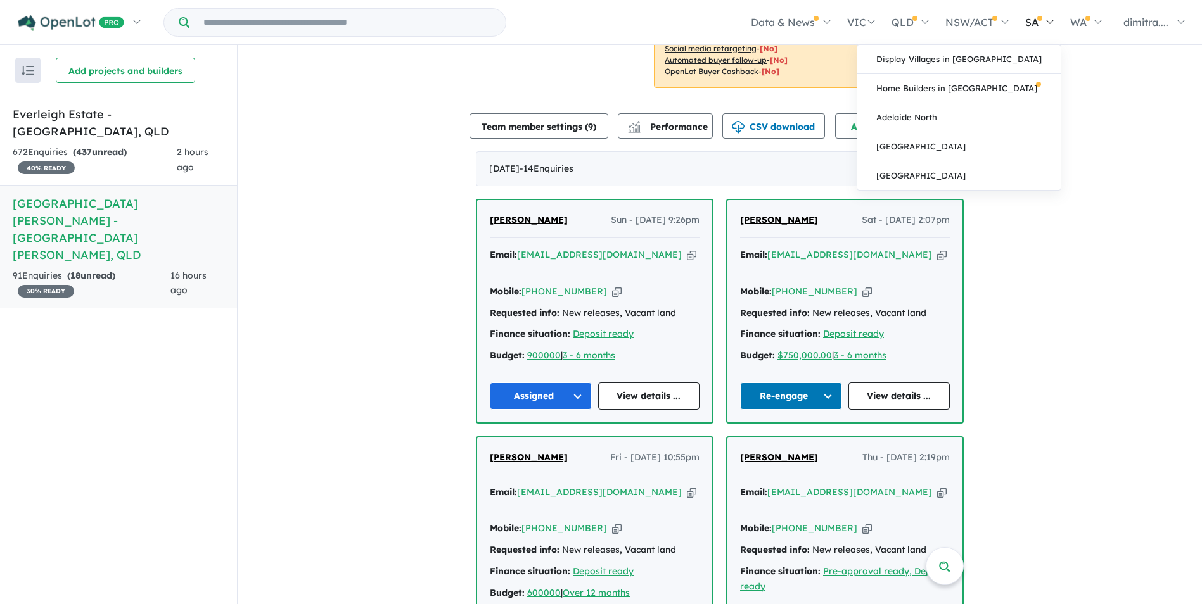
scroll to position [443, 0]
